Goal: Task Accomplishment & Management: Manage account settings

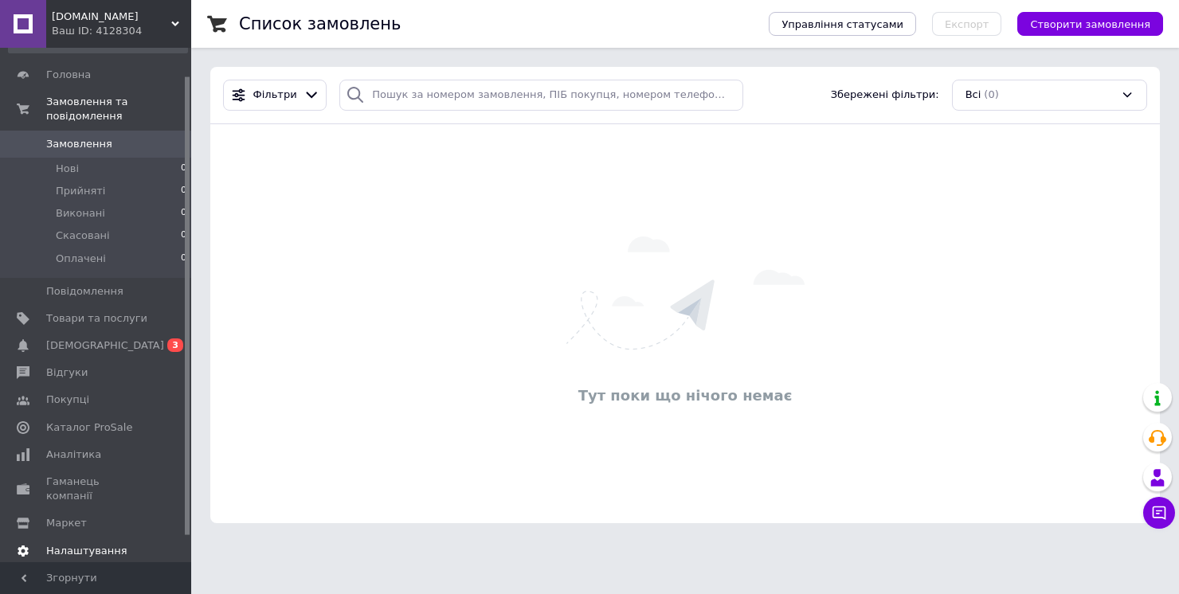
scroll to position [61, 0]
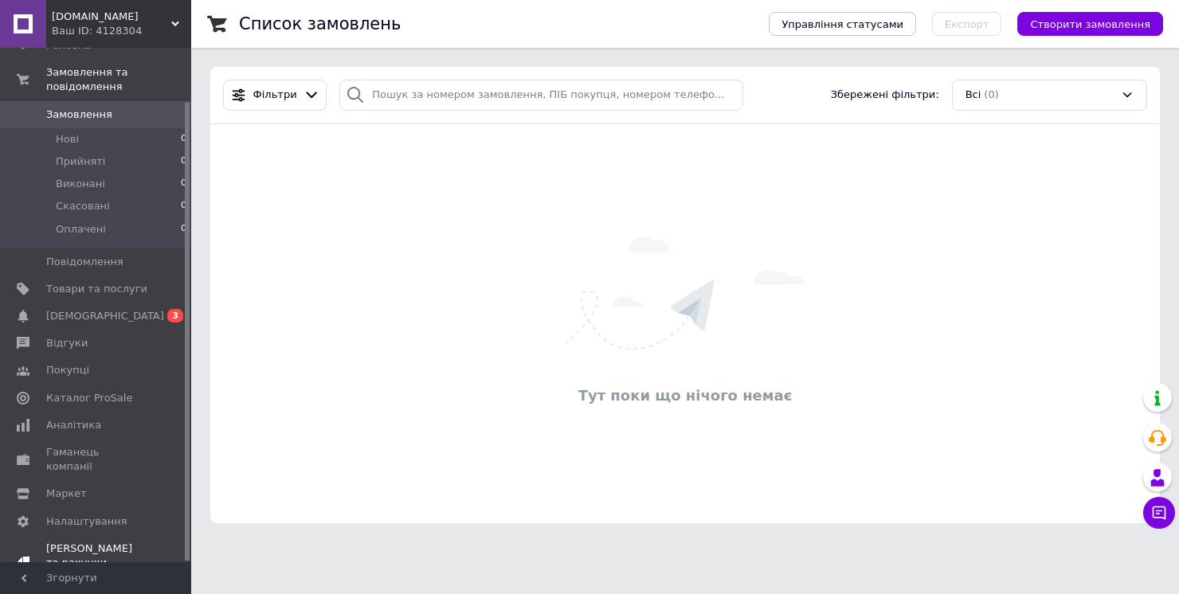
click at [72, 542] on span "[DEMOGRAPHIC_DATA] та рахунки Тестовий період" at bounding box center [96, 564] width 101 height 44
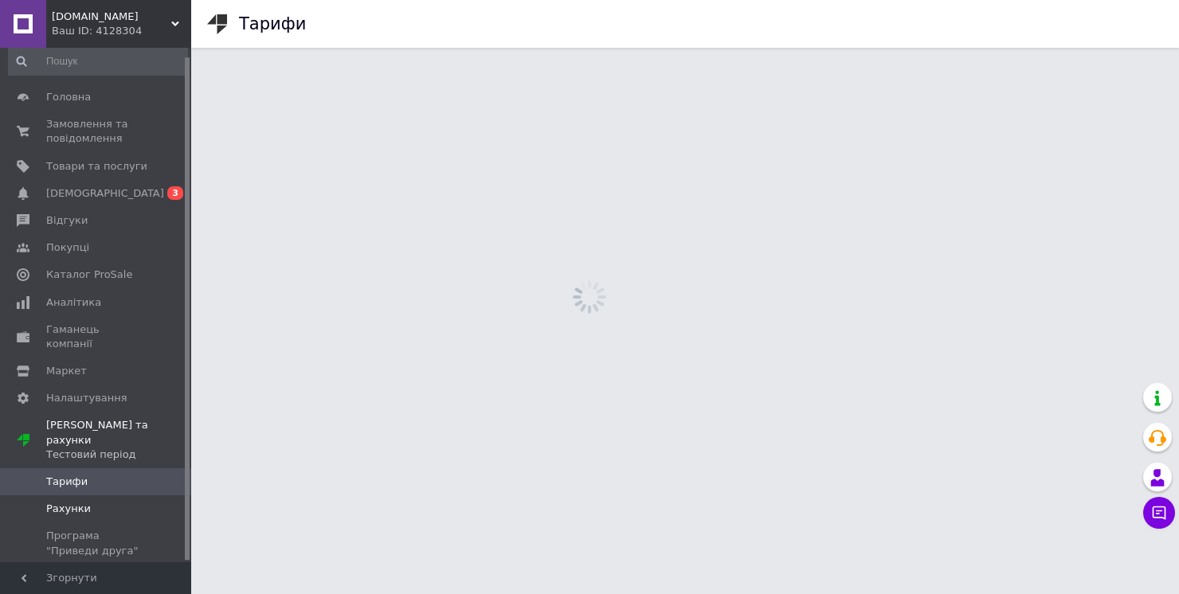
click at [79, 495] on link "Рахунки" at bounding box center [98, 508] width 196 height 27
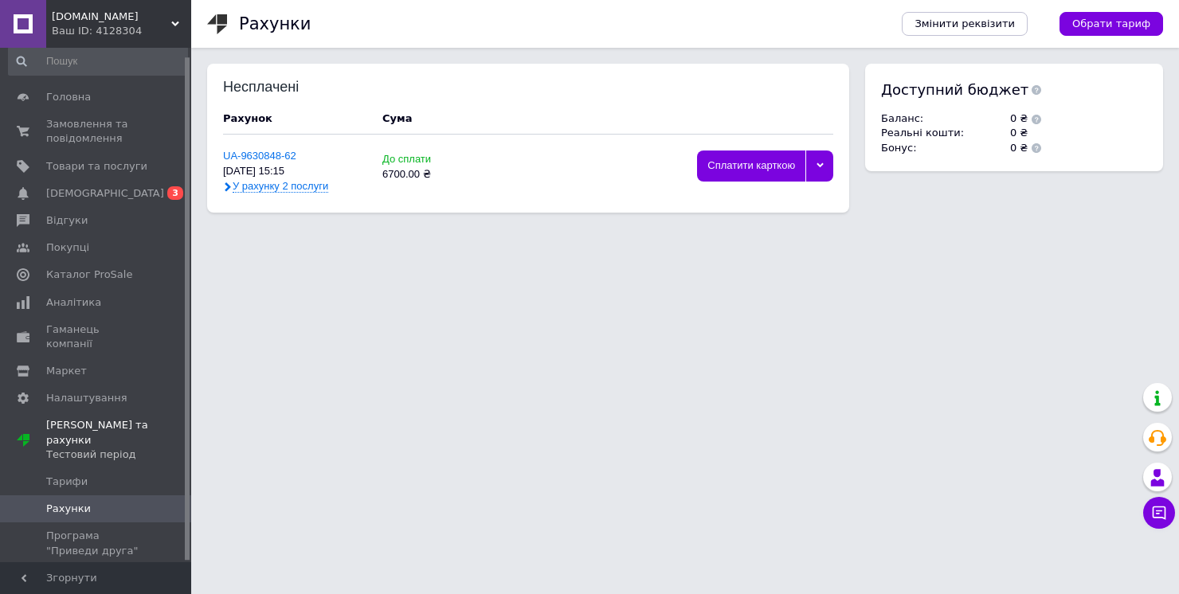
click at [126, 27] on div "Ваш ID: 4128304" at bounding box center [121, 31] width 139 height 14
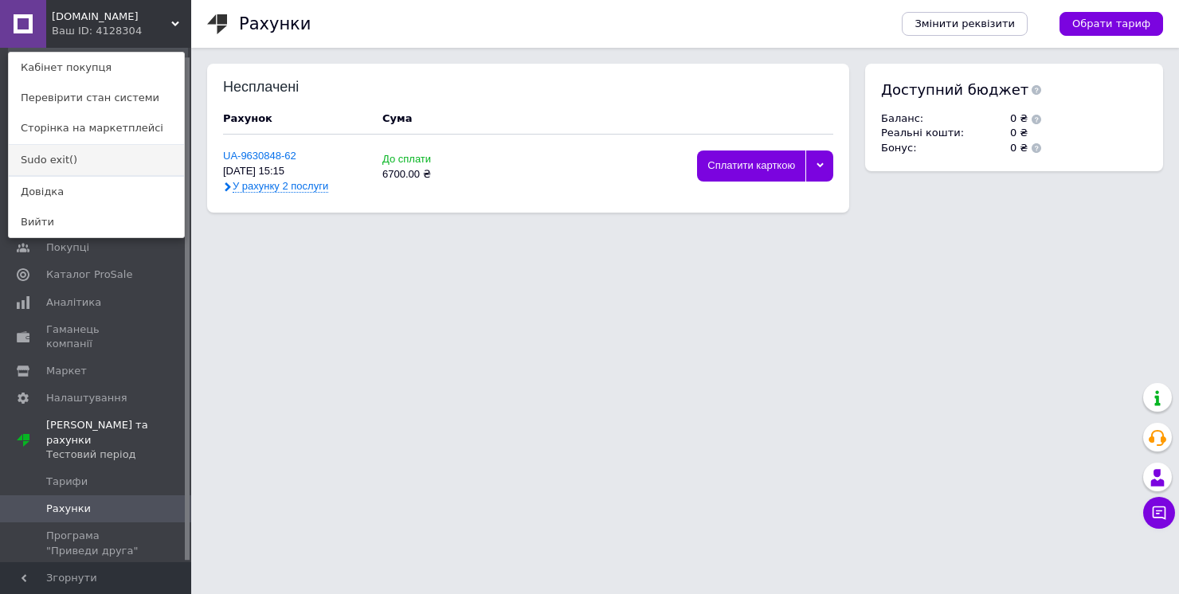
click at [47, 156] on link "Sudo exit()" at bounding box center [96, 160] width 175 height 30
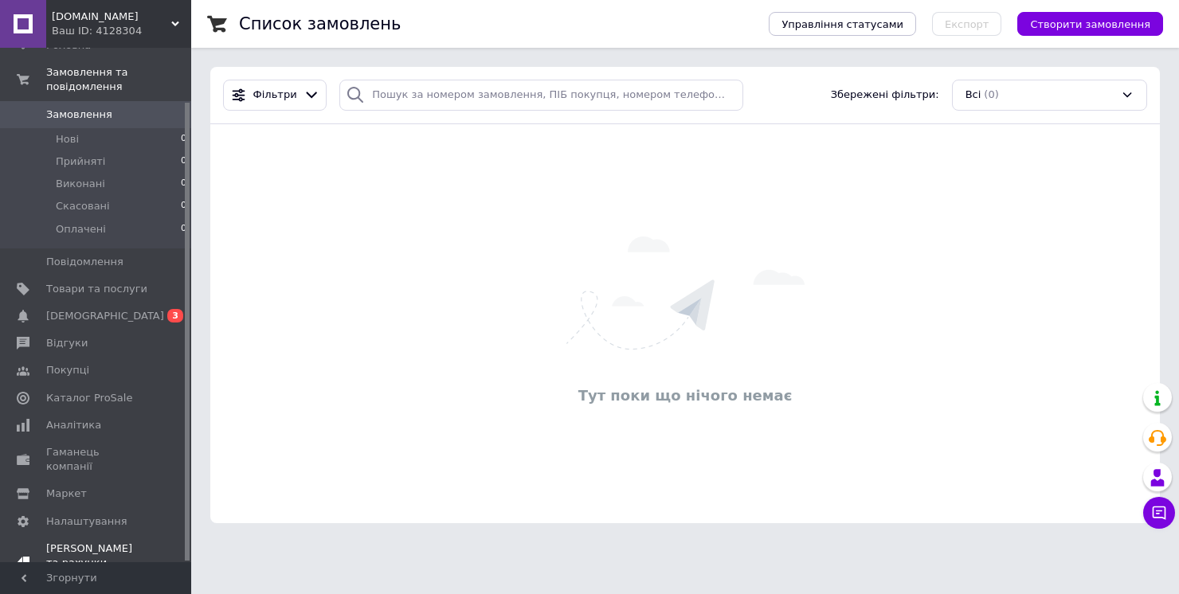
click at [83, 570] on div "Тестовий період" at bounding box center [96, 577] width 101 height 14
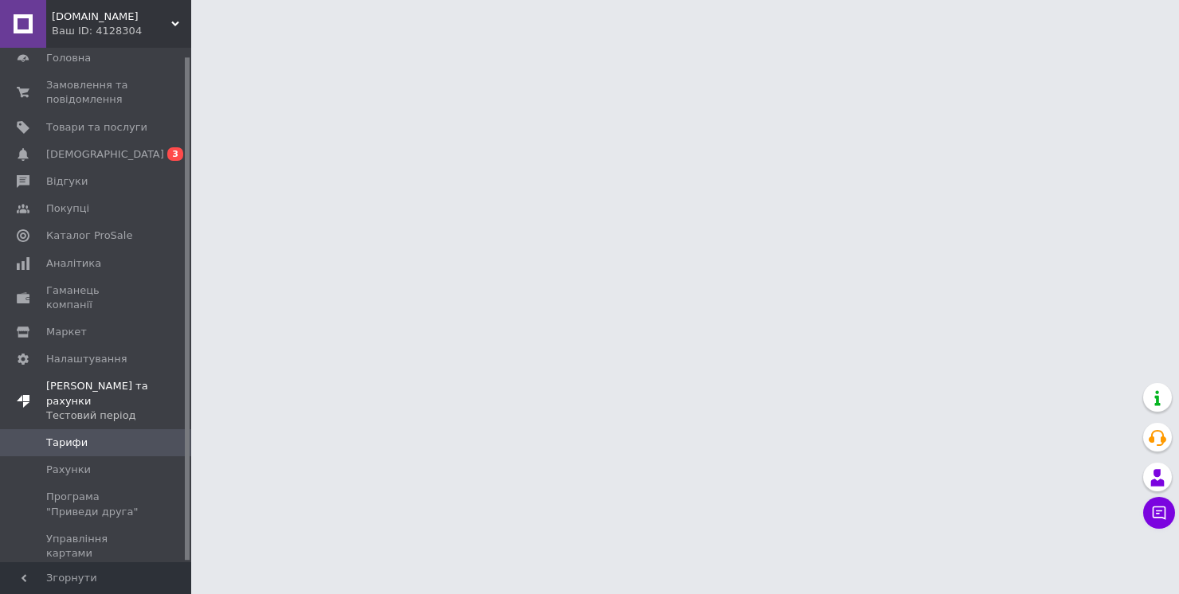
scroll to position [9, 0]
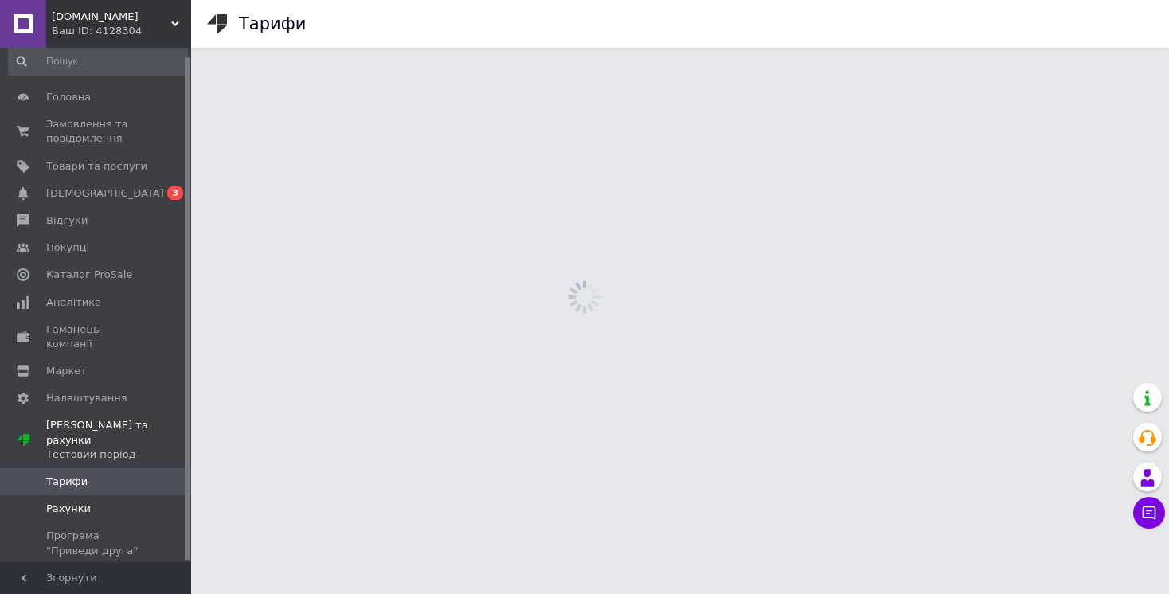
click at [76, 502] on span "Рахунки" at bounding box center [68, 509] width 45 height 14
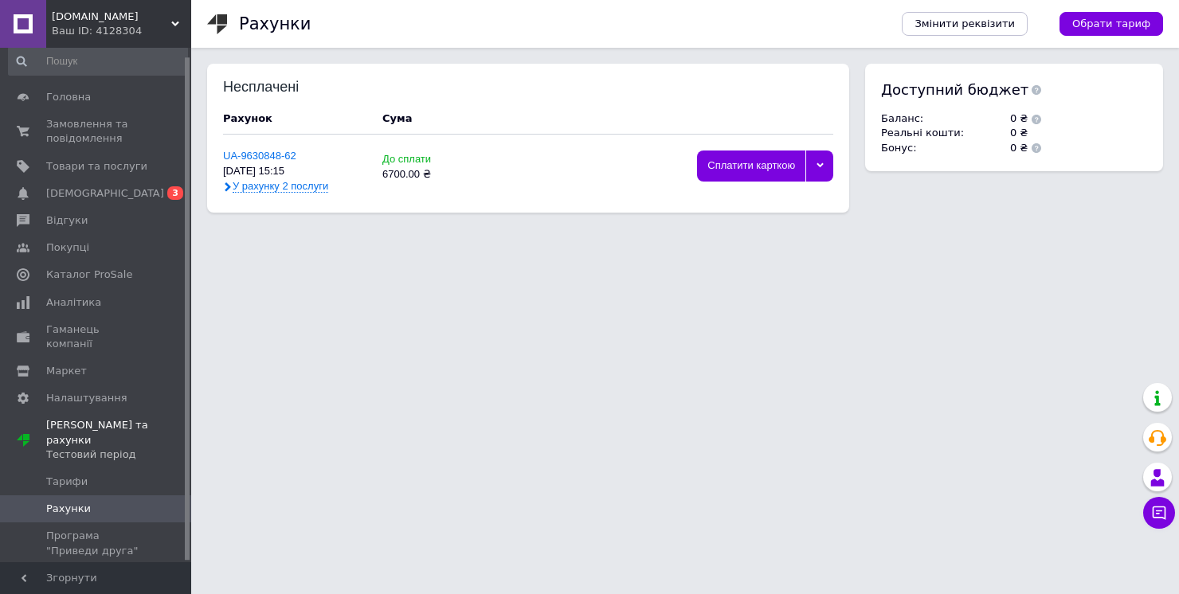
click at [120, 29] on div "Ваш ID: 4128304" at bounding box center [121, 31] width 139 height 14
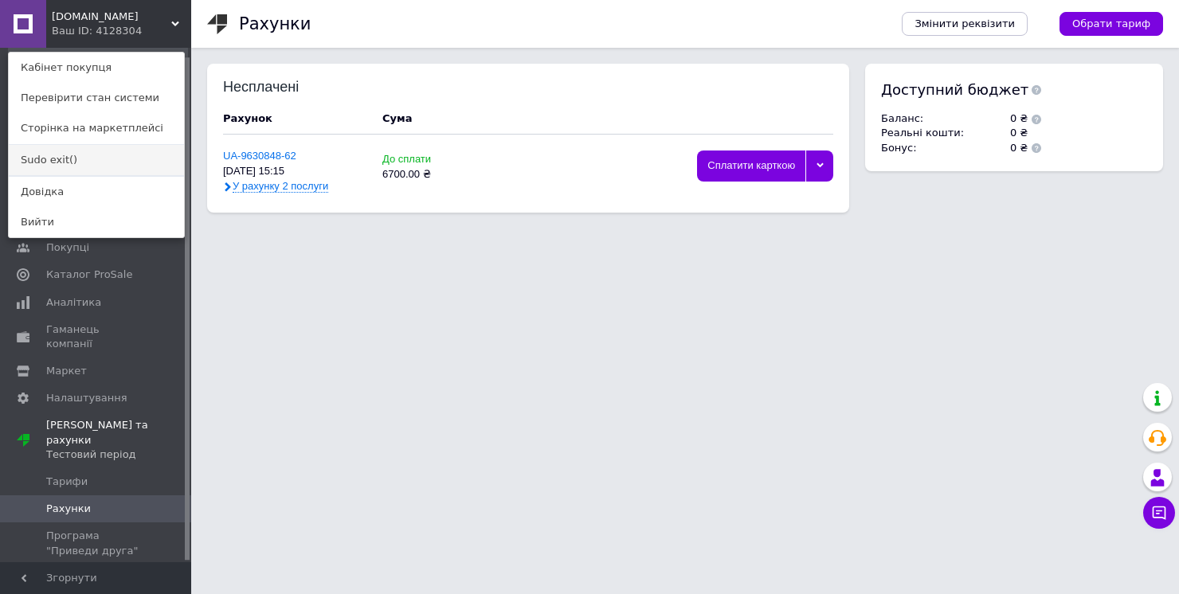
click at [76, 161] on link "Sudo exit()" at bounding box center [96, 160] width 175 height 30
